Goal: Find specific page/section: Find specific page/section

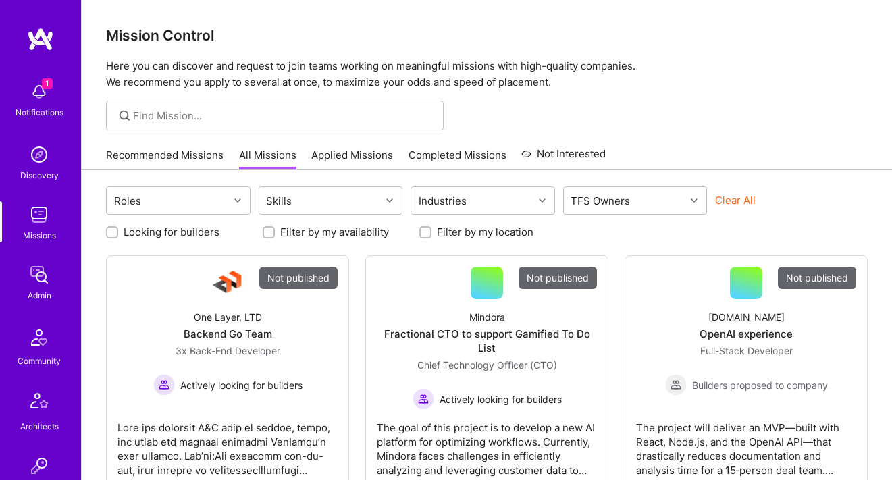
click at [39, 160] on img at bounding box center [39, 154] width 27 height 27
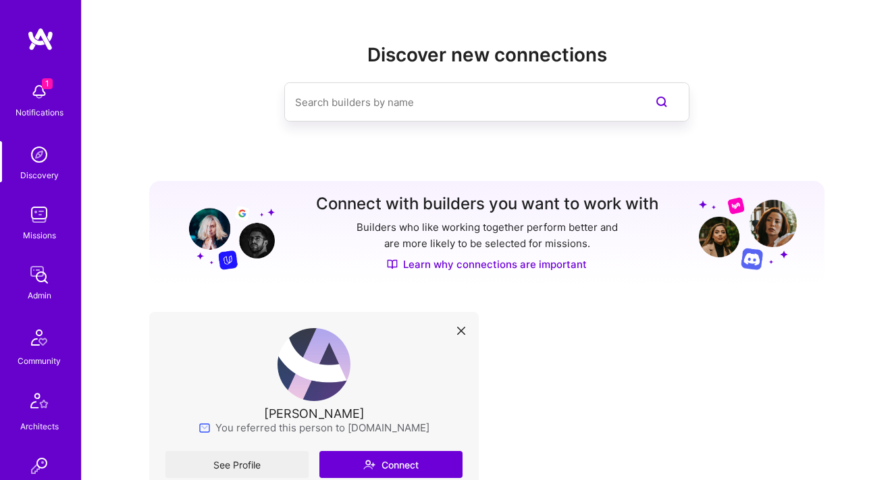
click at [369, 104] on input at bounding box center [459, 102] width 329 height 34
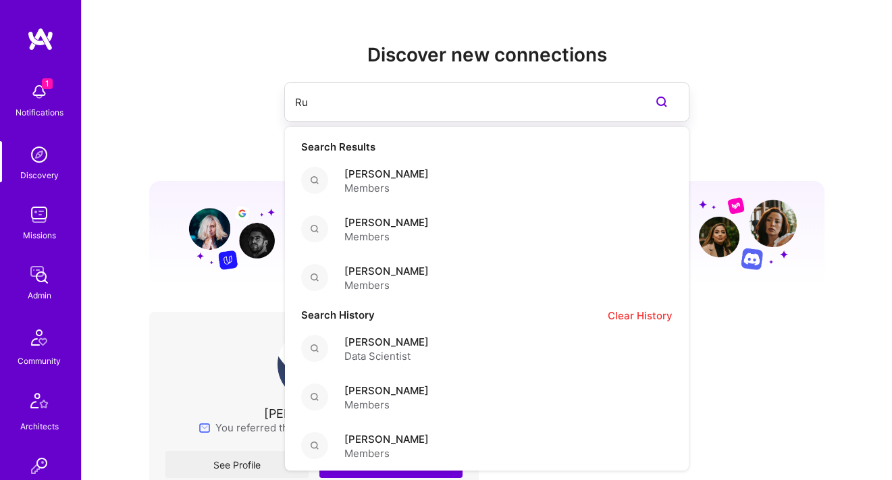
type input "R"
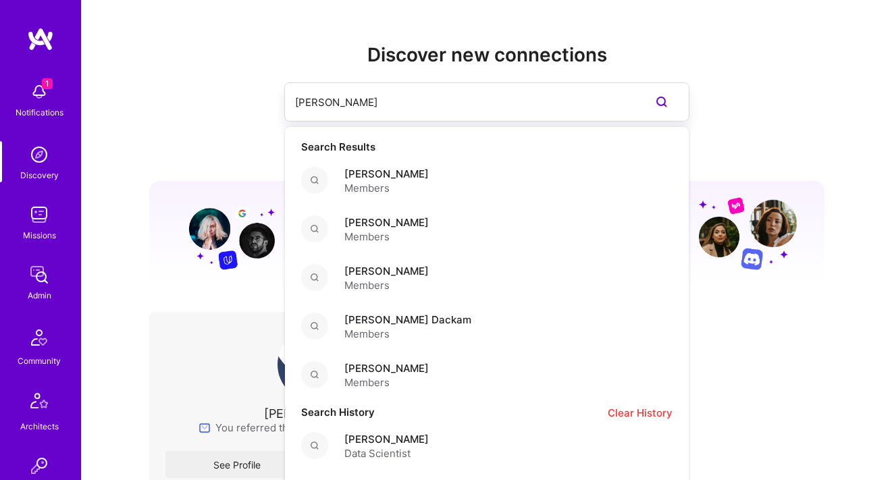
click at [362, 104] on input "[PERSON_NAME]" at bounding box center [459, 102] width 329 height 34
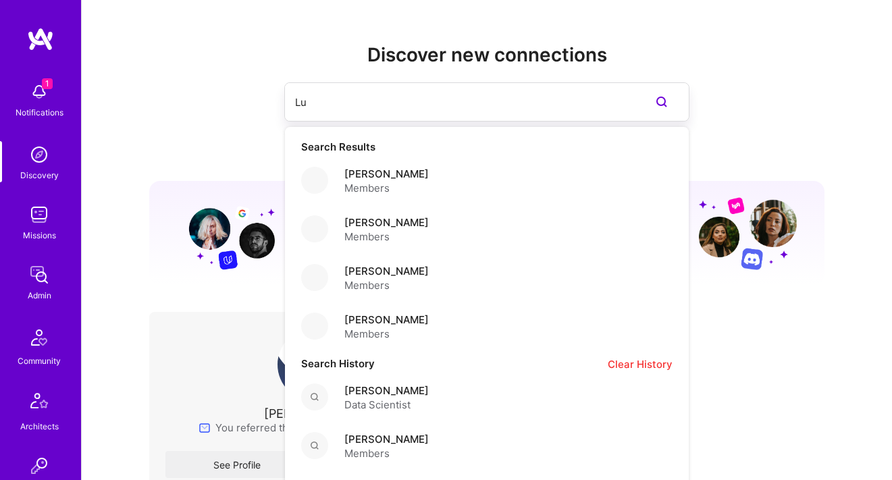
type input "L"
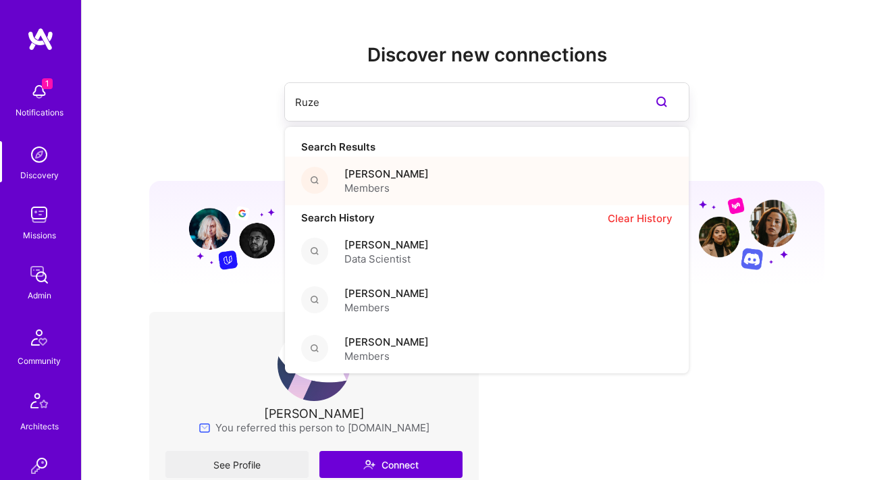
type input "Ruze"
click at [408, 187] on span "Members" at bounding box center [386, 188] width 84 height 14
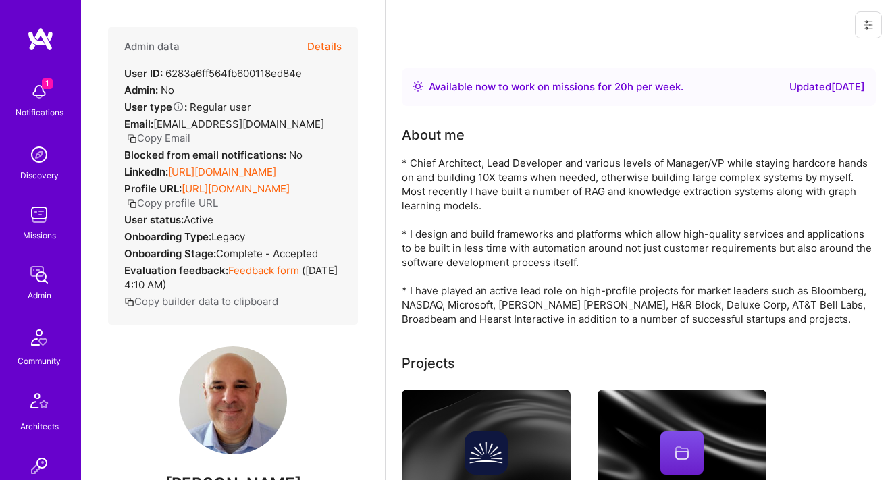
scroll to position [3, 0]
click at [450, 161] on div "* Chief Architect, Lead Developer and various levels of Manager/VP while stayin…" at bounding box center [639, 240] width 474 height 170
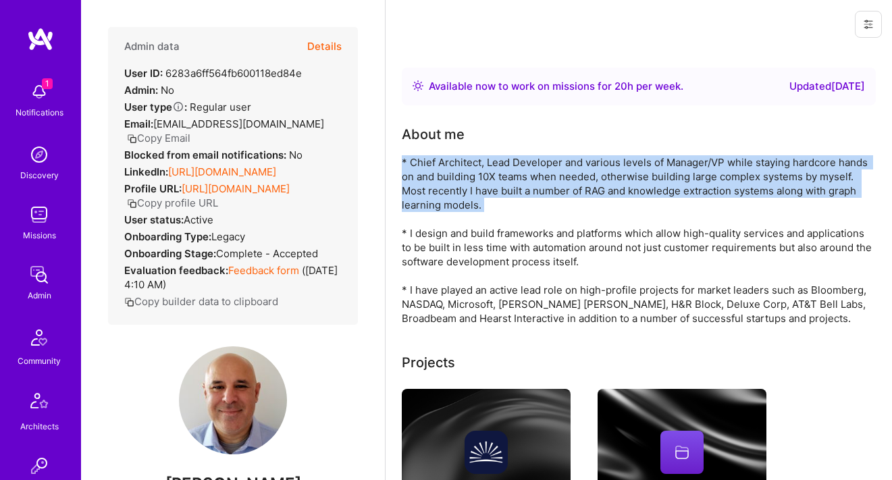
click at [450, 161] on div "* Chief Architect, Lead Developer and various levels of Manager/VP while stayin…" at bounding box center [639, 240] width 474 height 170
click at [468, 169] on div "* Chief Architect, Lead Developer and various levels of Manager/VP while stayin…" at bounding box center [639, 240] width 474 height 170
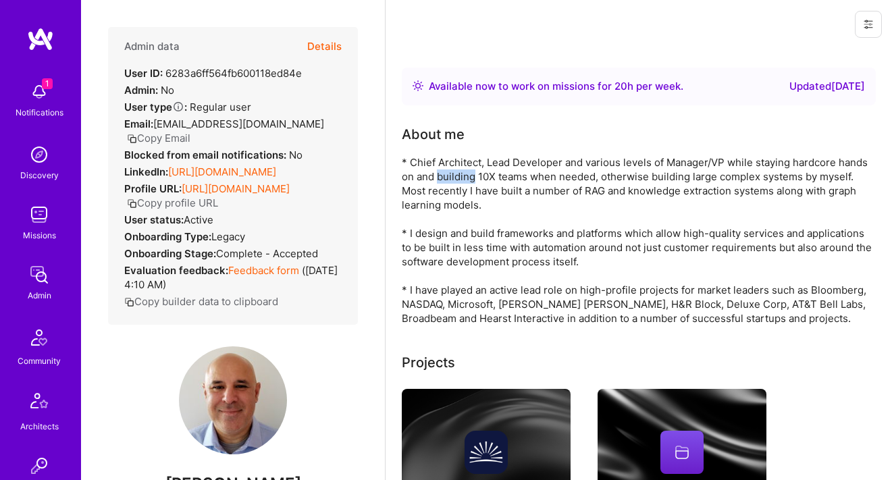
click at [468, 169] on div "* Chief Architect, Lead Developer and various levels of Manager/VP while stayin…" at bounding box center [639, 240] width 474 height 170
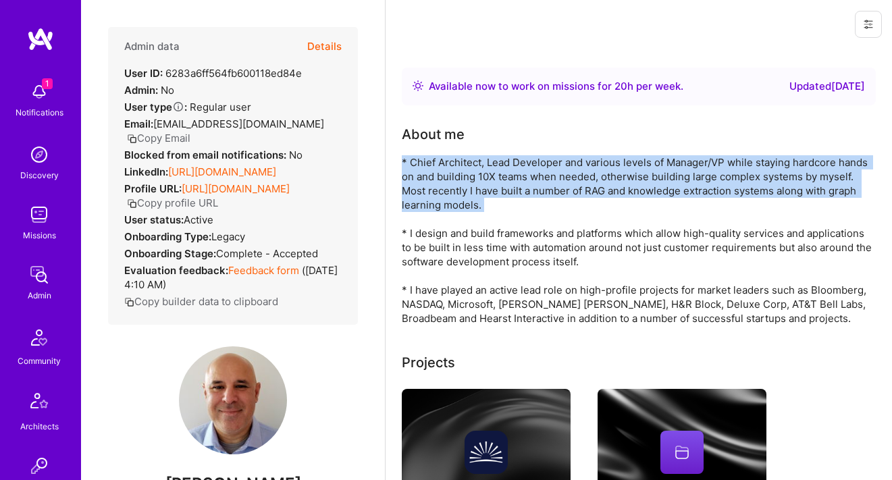
click at [468, 169] on div "* Chief Architect, Lead Developer and various levels of Manager/VP while stayin…" at bounding box center [639, 240] width 474 height 170
click at [489, 169] on div "* Chief Architect, Lead Developer and various levels of Manager/VP while stayin…" at bounding box center [639, 240] width 474 height 170
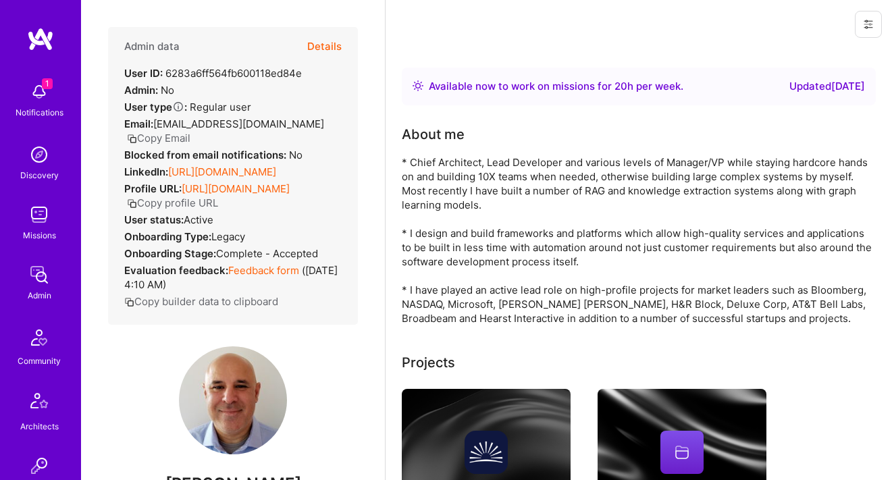
click at [514, 89] on div "Available now to work on missions for 20 h per week ." at bounding box center [556, 86] width 255 height 16
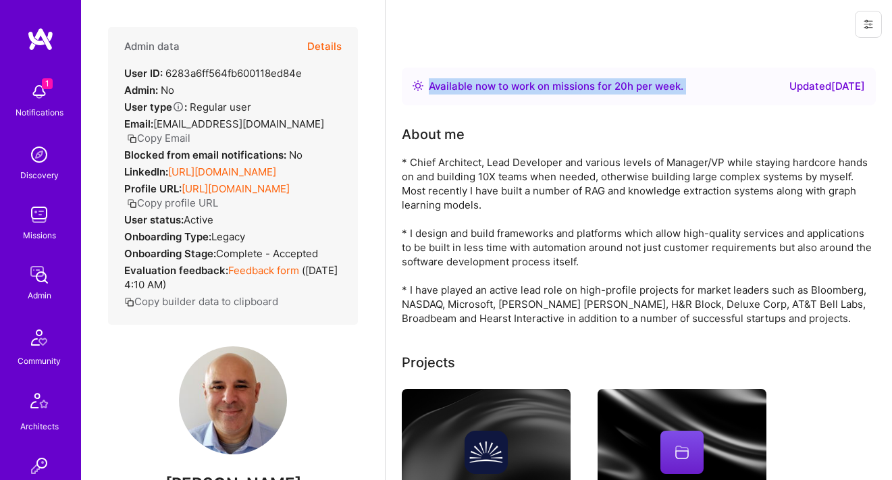
click at [514, 89] on div "Available now to work on missions for 20 h per week ." at bounding box center [556, 86] width 255 height 16
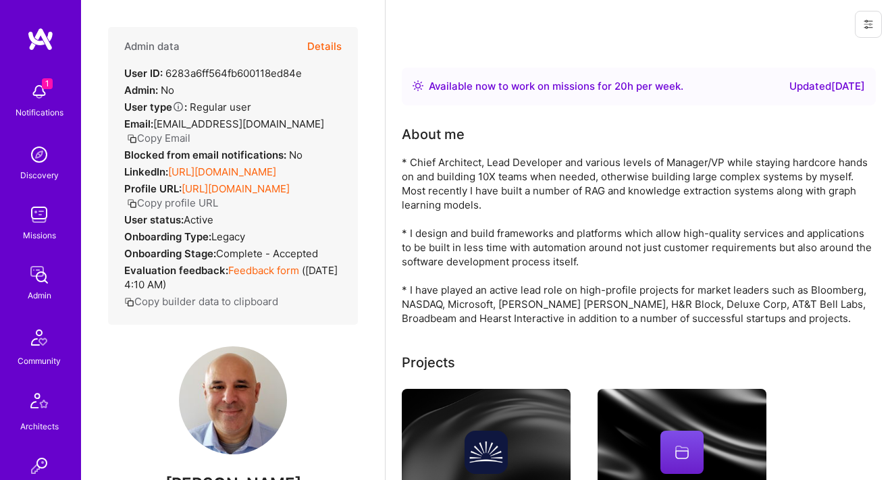
click at [528, 89] on div "Available now to work on missions for 20 h per week ." at bounding box center [556, 86] width 255 height 16
click at [325, 48] on button "Details" at bounding box center [324, 46] width 34 height 39
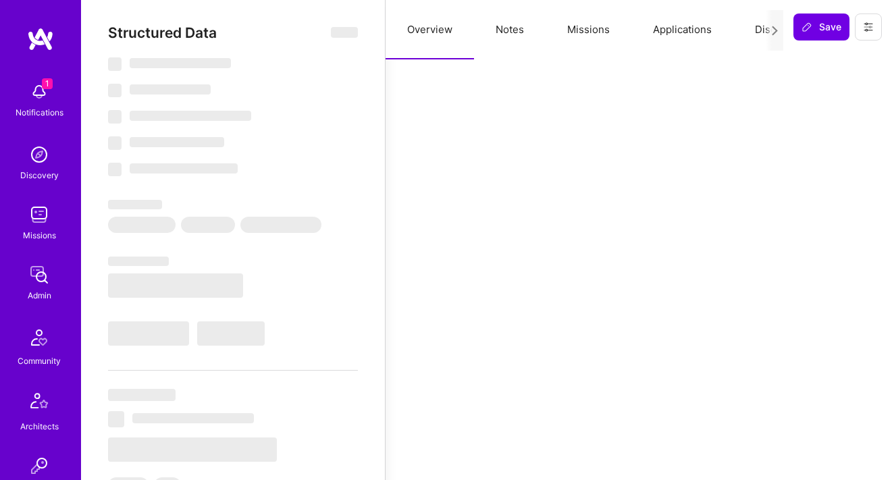
select select "Right Now"
select select "7"
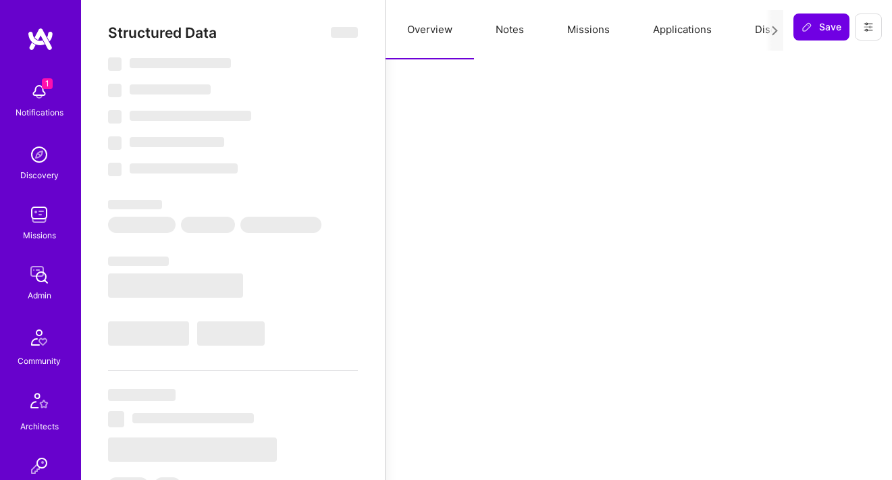
select select "US"
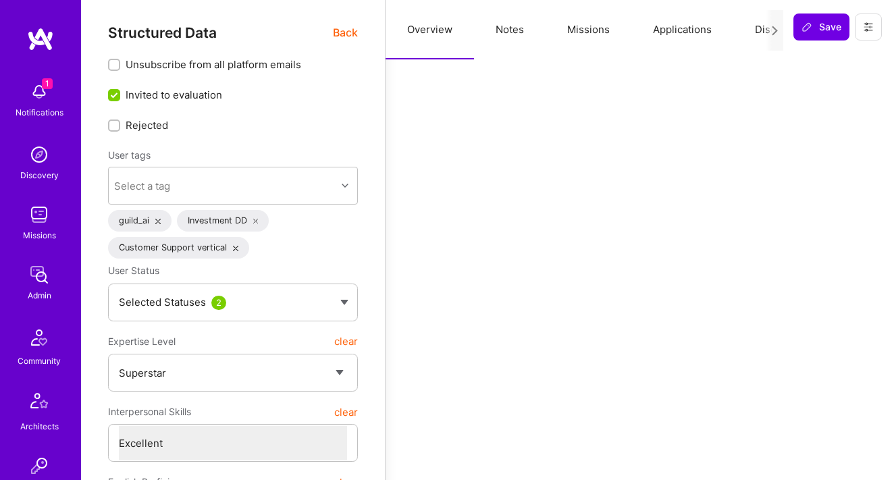
click at [672, 34] on button "Applications" at bounding box center [682, 29] width 102 height 59
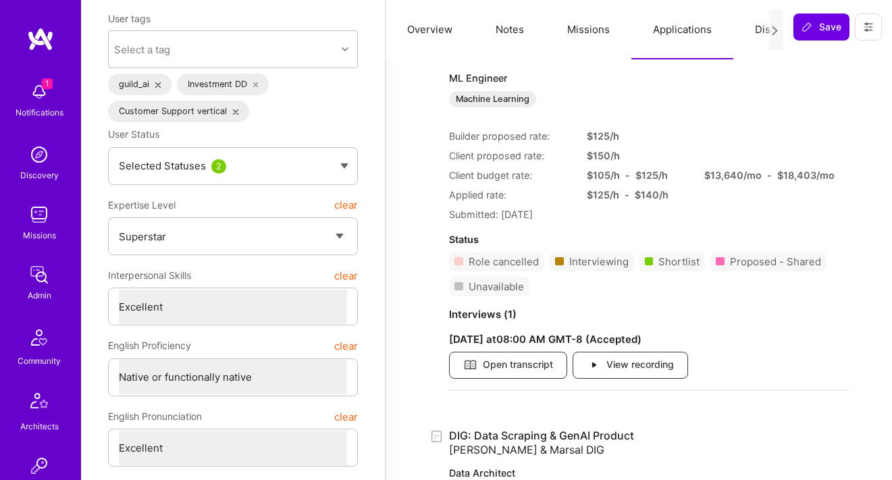
scroll to position [0, 0]
